Goal: Task Accomplishment & Management: Manage account settings

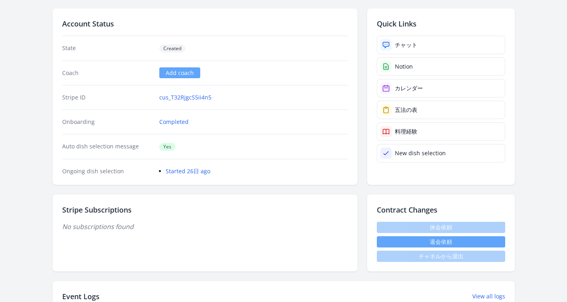
scroll to position [124, 0]
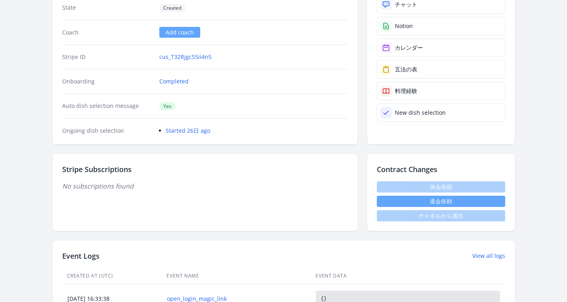
click at [421, 201] on button "退会依頼" at bounding box center [441, 201] width 128 height 11
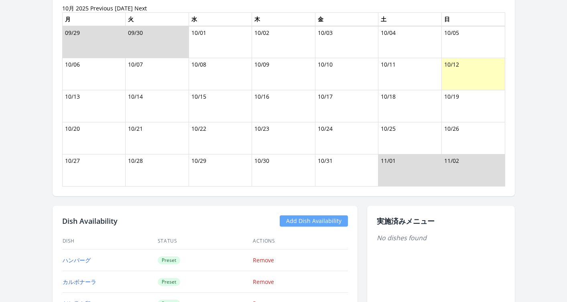
scroll to position [604, 0]
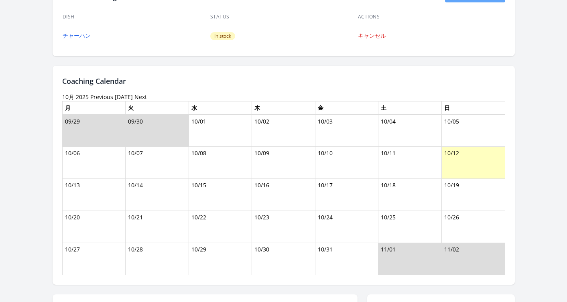
click at [95, 97] on link "Previous" at bounding box center [101, 97] width 23 height 8
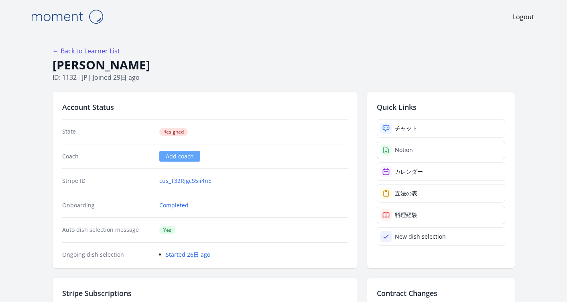
click at [263, 59] on h1 "[PERSON_NAME]" at bounding box center [284, 64] width 462 height 15
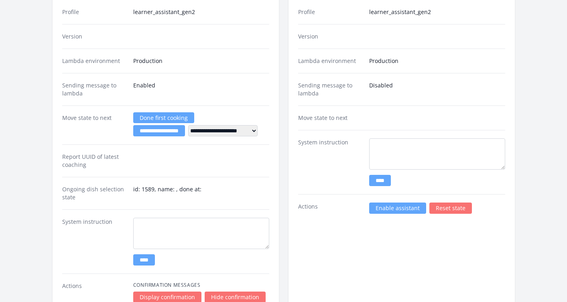
scroll to position [1326, 0]
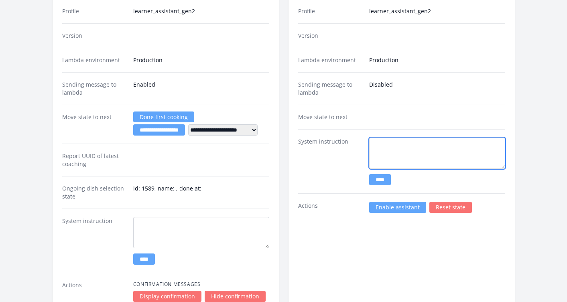
click at [390, 151] on textarea at bounding box center [437, 153] width 136 height 31
paste textarea "**********"
drag, startPoint x: 444, startPoint y: 146, endPoint x: 451, endPoint y: 163, distance: 18.3
click at [444, 148] on textarea "**********" at bounding box center [437, 153] width 136 height 31
drag, startPoint x: 449, startPoint y: 136, endPoint x: 394, endPoint y: 129, distance: 55.8
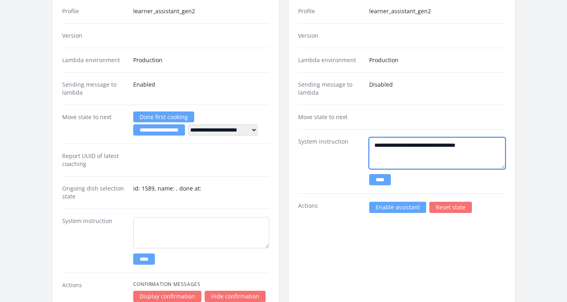
click at [394, 129] on div "**********" at bounding box center [401, 161] width 207 height 64
paste textarea
type textarea "**********"
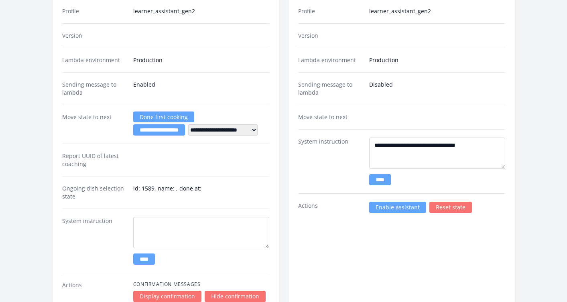
click at [382, 181] on input "****" at bounding box center [380, 179] width 22 height 11
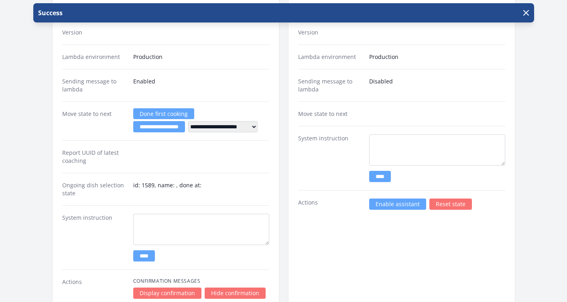
scroll to position [1486, 0]
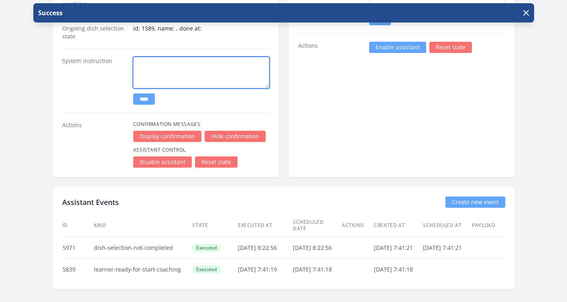
click at [232, 69] on textarea at bounding box center [201, 72] width 136 height 31
paste textarea "**********"
type textarea "**********"
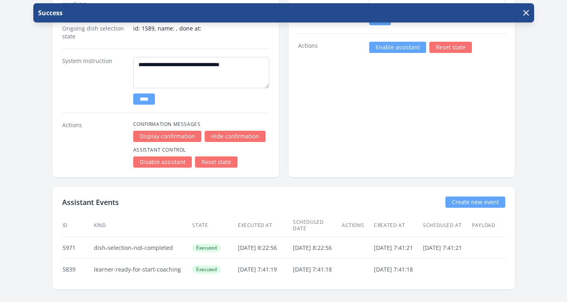
click at [150, 100] on input "****" at bounding box center [144, 98] width 22 height 11
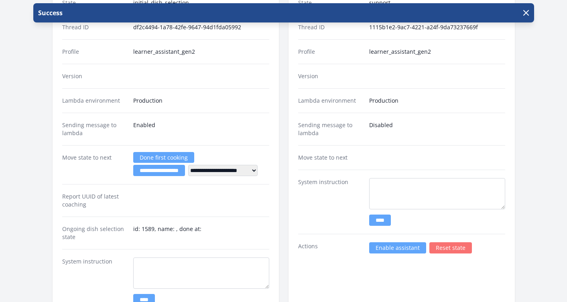
scroll to position [1363, 0]
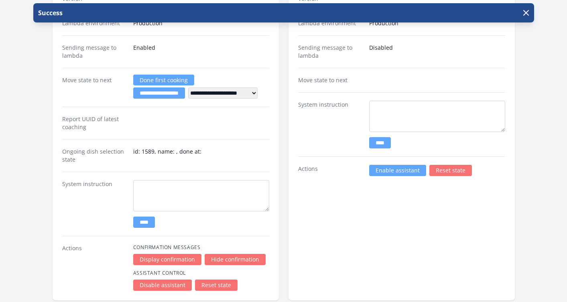
click at [178, 283] on link "Disable assistant" at bounding box center [162, 285] width 59 height 11
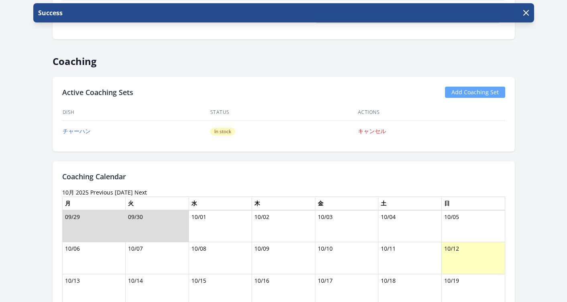
scroll to position [247, 0]
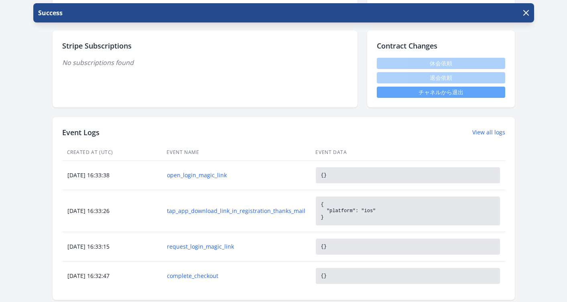
click at [405, 90] on link "チャネルから退出" at bounding box center [441, 92] width 128 height 11
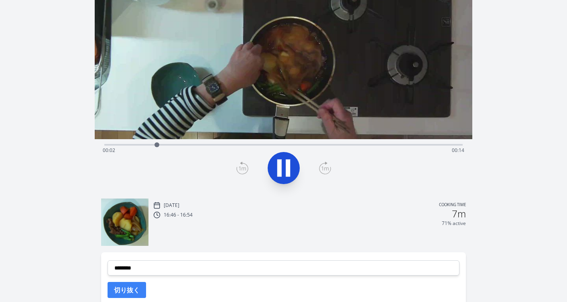
scroll to position [124, 0]
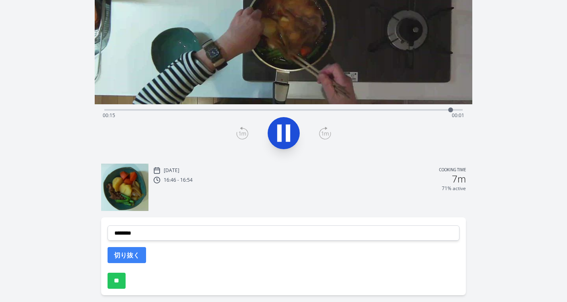
click at [288, 137] on icon at bounding box center [288, 133] width 4 height 17
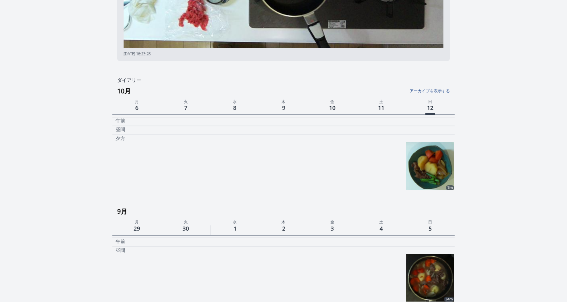
scroll to position [172, 0]
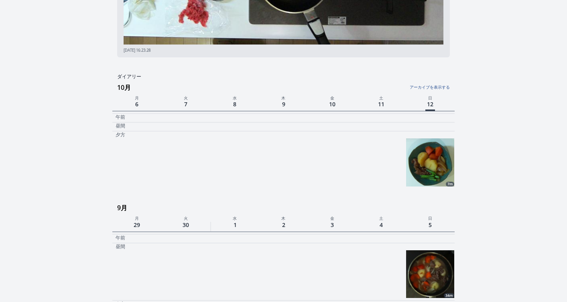
click at [435, 87] on link "アーカイブを表示する" at bounding box center [393, 85] width 114 height 10
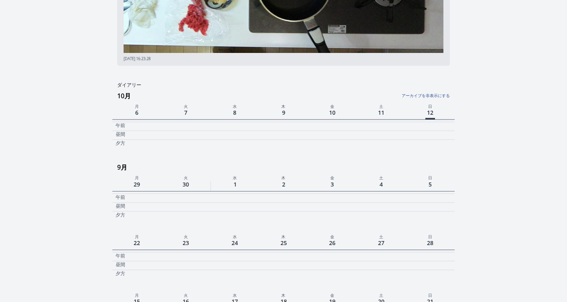
scroll to position [157, 0]
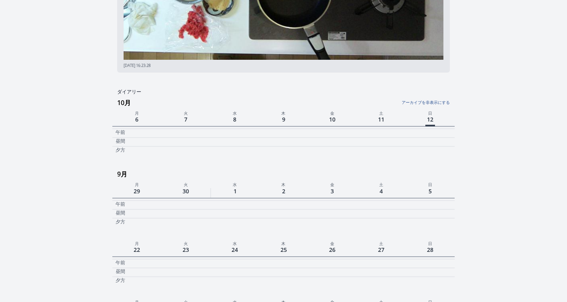
click at [410, 101] on link "アーカイブを非表示にする" at bounding box center [393, 100] width 114 height 10
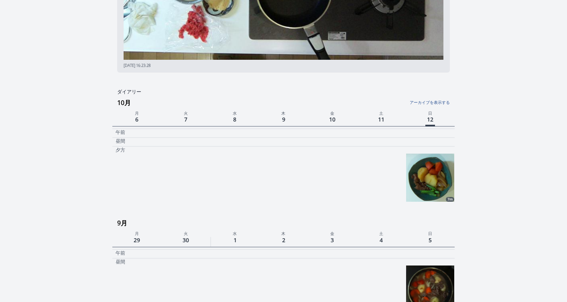
click at [424, 177] on img at bounding box center [430, 178] width 48 height 48
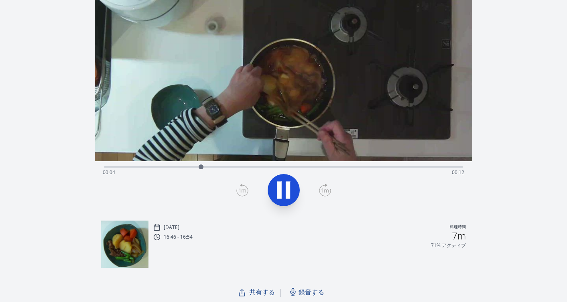
scroll to position [67, 0]
click at [290, 188] on icon at bounding box center [283, 189] width 22 height 22
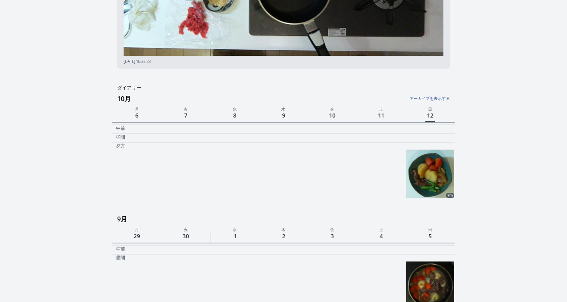
scroll to position [170, 0]
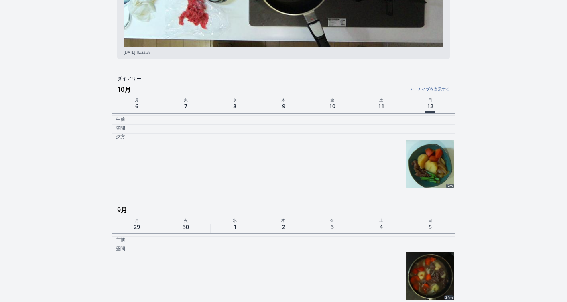
click at [440, 91] on link "アーカイブを表示する" at bounding box center [393, 87] width 114 height 10
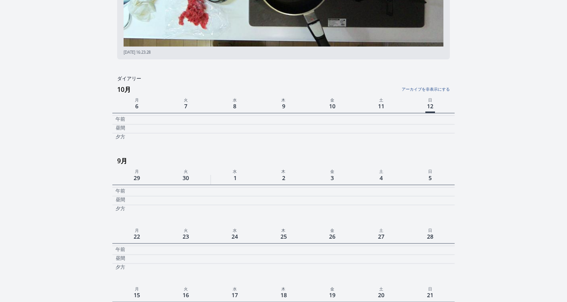
click at [434, 91] on link "アーカイブを非表示にする" at bounding box center [393, 87] width 114 height 10
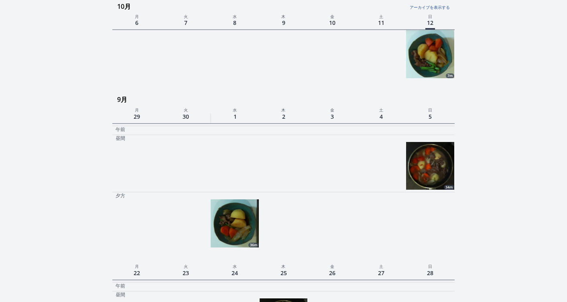
scroll to position [281, 0]
click at [415, 52] on img at bounding box center [430, 54] width 48 height 48
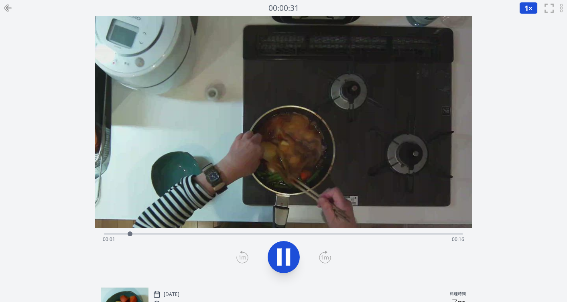
drag, startPoint x: 284, startPoint y: 256, endPoint x: 288, endPoint y: 249, distance: 7.9
click at [286, 254] on icon at bounding box center [283, 257] width 22 height 22
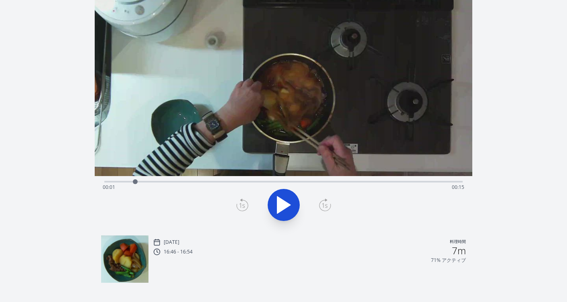
scroll to position [59, 0]
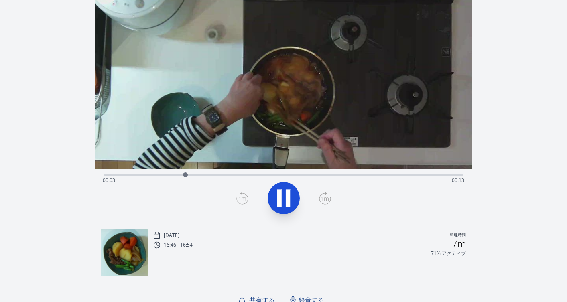
click at [280, 196] on icon at bounding box center [279, 198] width 4 height 17
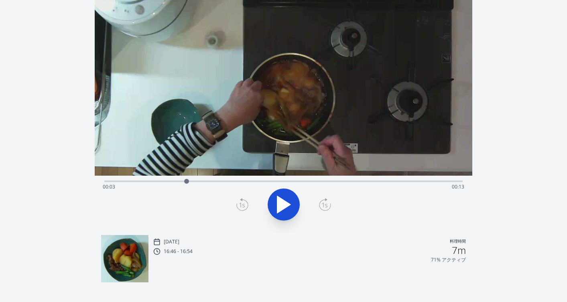
scroll to position [67, 0]
